Goal: Task Accomplishment & Management: Complete application form

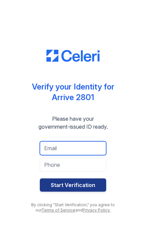
click at [43, 146] on input "email" at bounding box center [73, 148] width 66 height 14
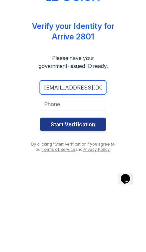
type input "aryasnw@gmail.com"
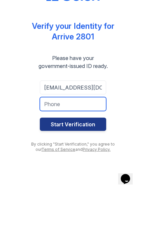
click at [92, 158] on input "tel" at bounding box center [73, 165] width 66 height 14
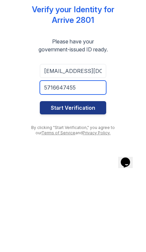
type input "5716647455"
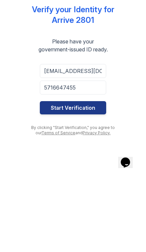
click at [98, 178] on button "Start Verification" at bounding box center [73, 184] width 66 height 13
